Goal: Task Accomplishment & Management: Manage account settings

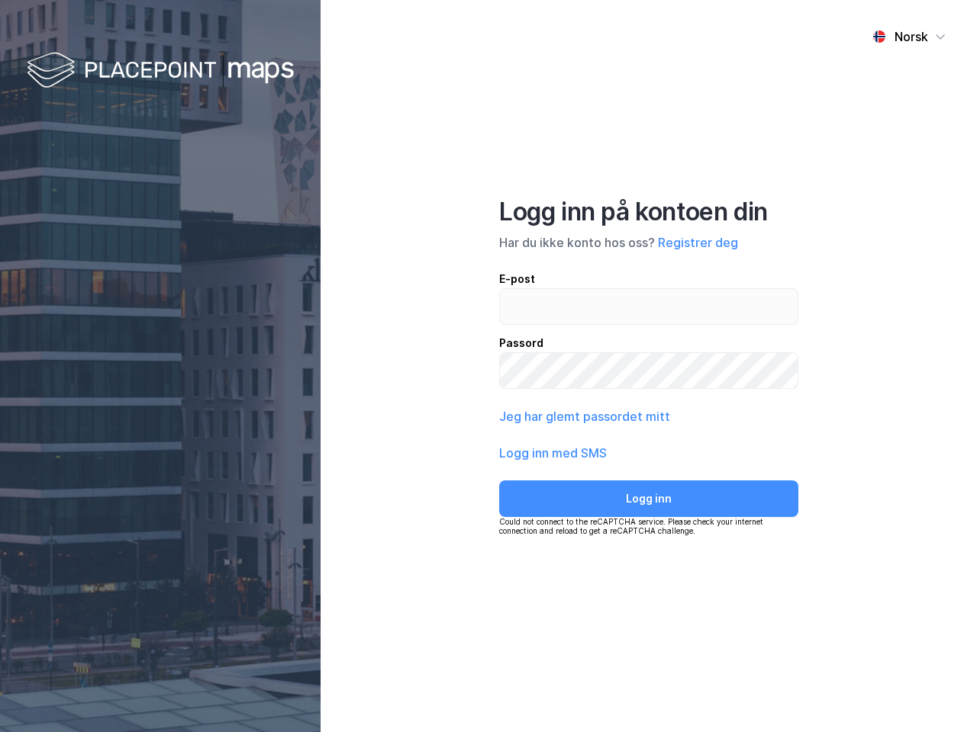
click at [488, 366] on div "Norsk Logg inn på kontoen din Har du ikke konto hos oss? Registrer deg E-post P…" at bounding box center [648, 366] width 656 height 732
click at [160, 71] on img at bounding box center [160, 71] width 267 height 45
click at [909, 37] on div "Norsk" at bounding box center [911, 36] width 34 height 18
click at [697, 243] on button "Registrer deg" at bounding box center [698, 242] width 80 height 18
click at [583, 417] on button "Jeg har glemt passordet mitt" at bounding box center [584, 416] width 171 height 18
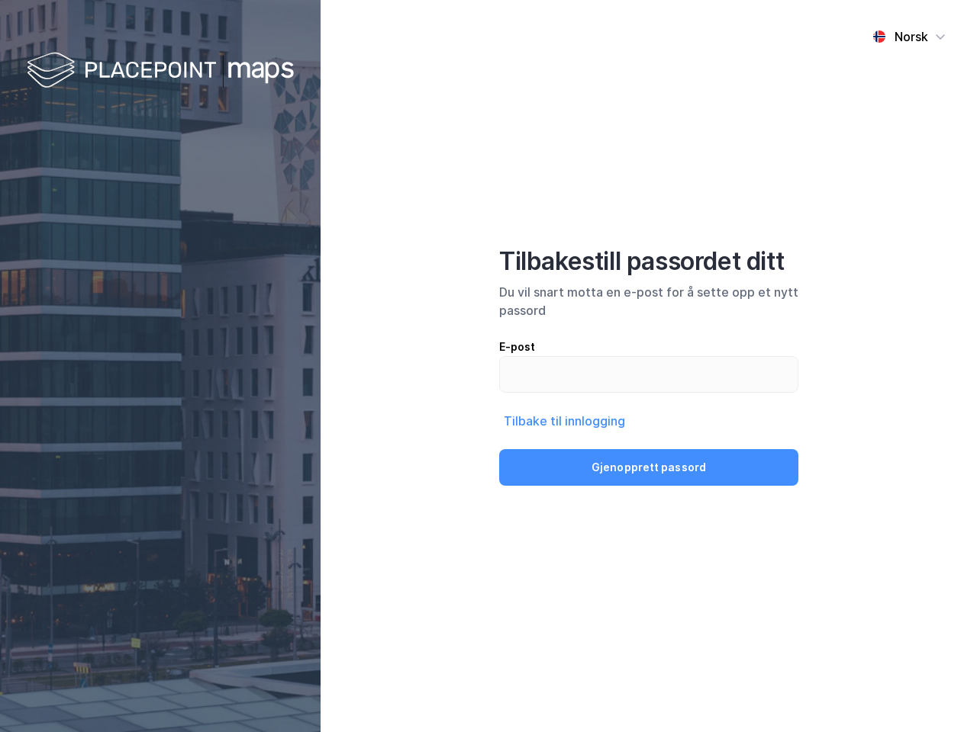
click at [553, 453] on button "Gjenopprett passord" at bounding box center [648, 467] width 299 height 37
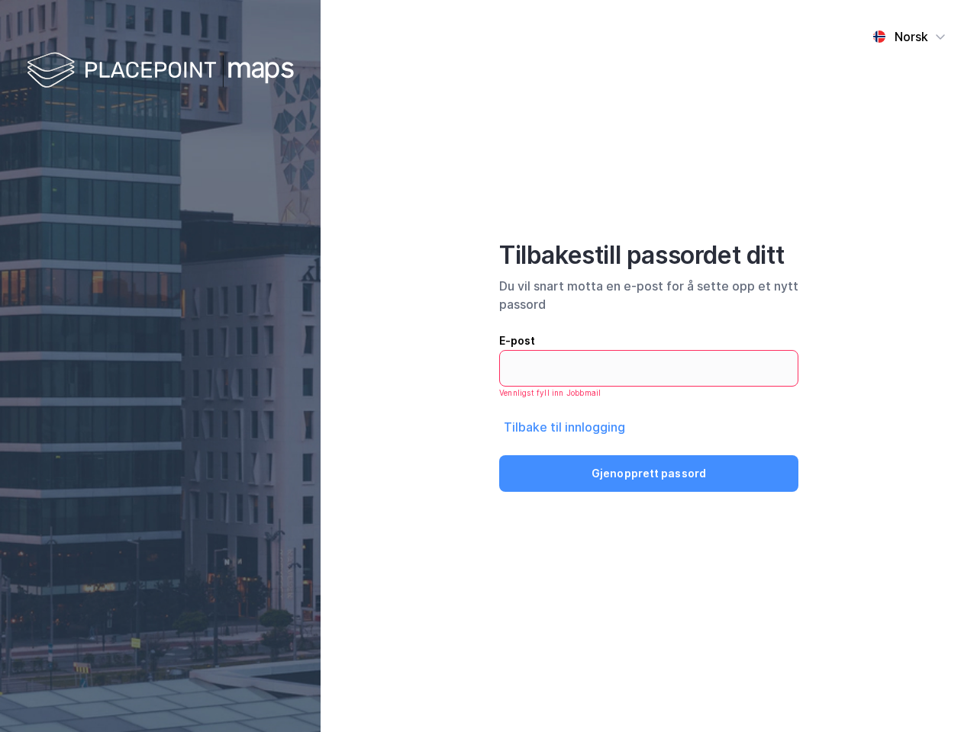
click at [649, 499] on div "Norsk Tilbakestill passordet ditt Du vil snart motta en e-post for å sette opp …" at bounding box center [648, 366] width 656 height 732
